Goal: Task Accomplishment & Management: Use online tool/utility

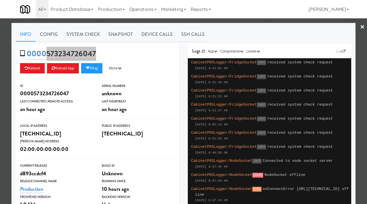
scroll to position [92, 0]
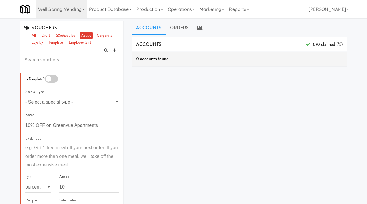
click at [70, 11] on link "Well Spring Vending" at bounding box center [61, 9] width 51 height 18
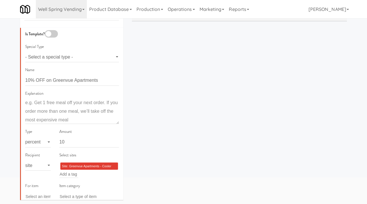
scroll to position [307, 0]
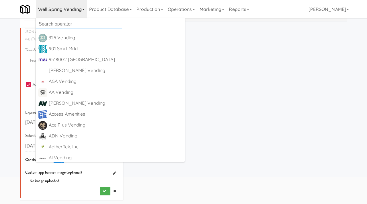
click at [52, 21] on input "text" at bounding box center [79, 24] width 86 height 9
type input "access amenities"
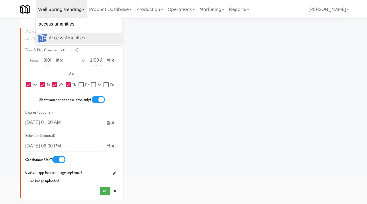
click at [67, 37] on div "Access Amenities" at bounding box center [84, 38] width 71 height 9
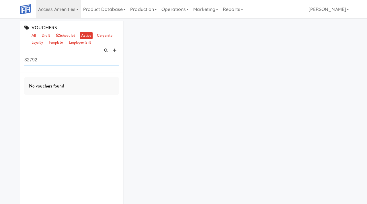
scroll to position [18, 0]
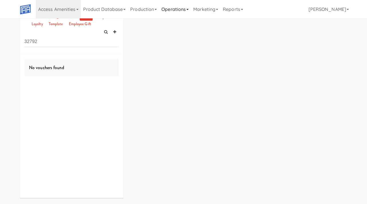
click at [184, 9] on link "Operations" at bounding box center [175, 9] width 32 height 18
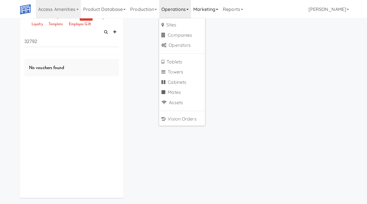
click at [213, 10] on link "Marketing" at bounding box center [206, 9] width 30 height 18
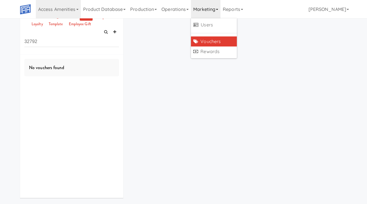
click at [209, 42] on link "Vouchers" at bounding box center [214, 41] width 46 height 10
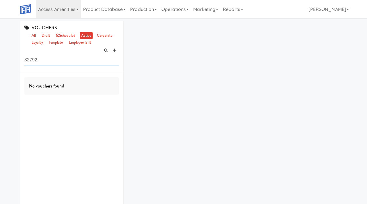
drag, startPoint x: 44, startPoint y: 59, endPoint x: 1, endPoint y: 58, distance: 43.3
click at [1, 58] on div "VOUCHERS all draft scheduled active corporate loyalty template employee gift 32…" at bounding box center [183, 121] width 367 height 200
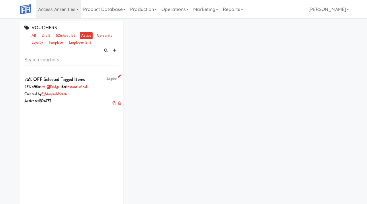
click at [92, 94] on div "Created by maryrobl6874" at bounding box center [71, 94] width 95 height 7
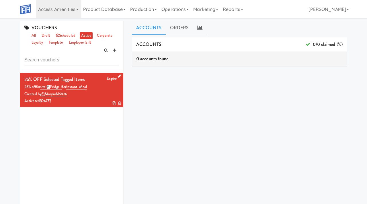
click at [120, 75] on icon at bounding box center [119, 76] width 3 height 4
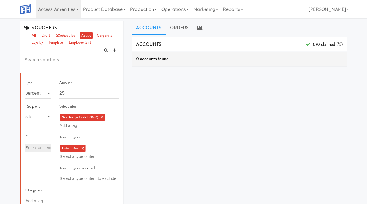
scroll to position [94, 0]
